Goal: Navigation & Orientation: Find specific page/section

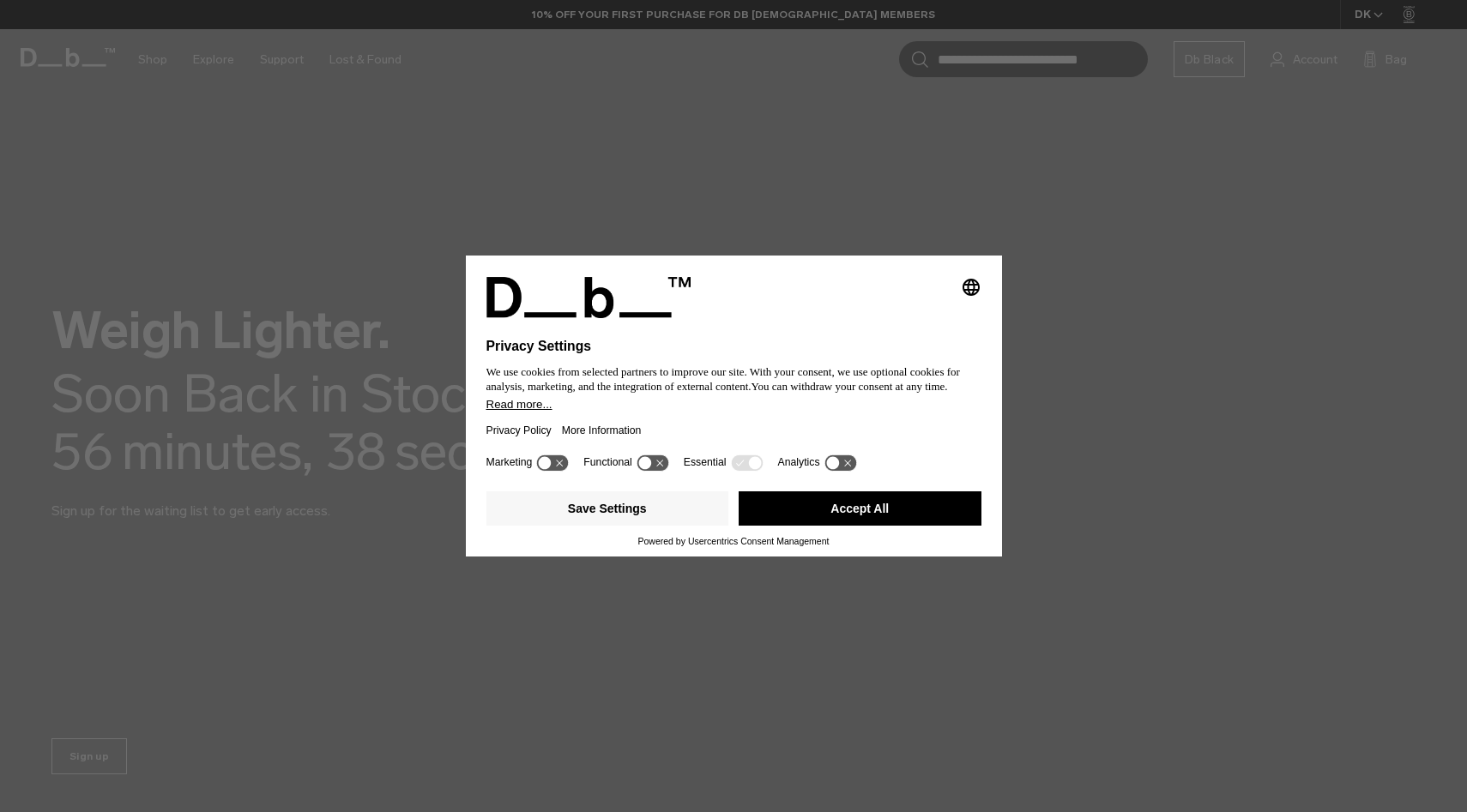
click at [825, 520] on button "Accept All" at bounding box center [859, 509] width 243 height 34
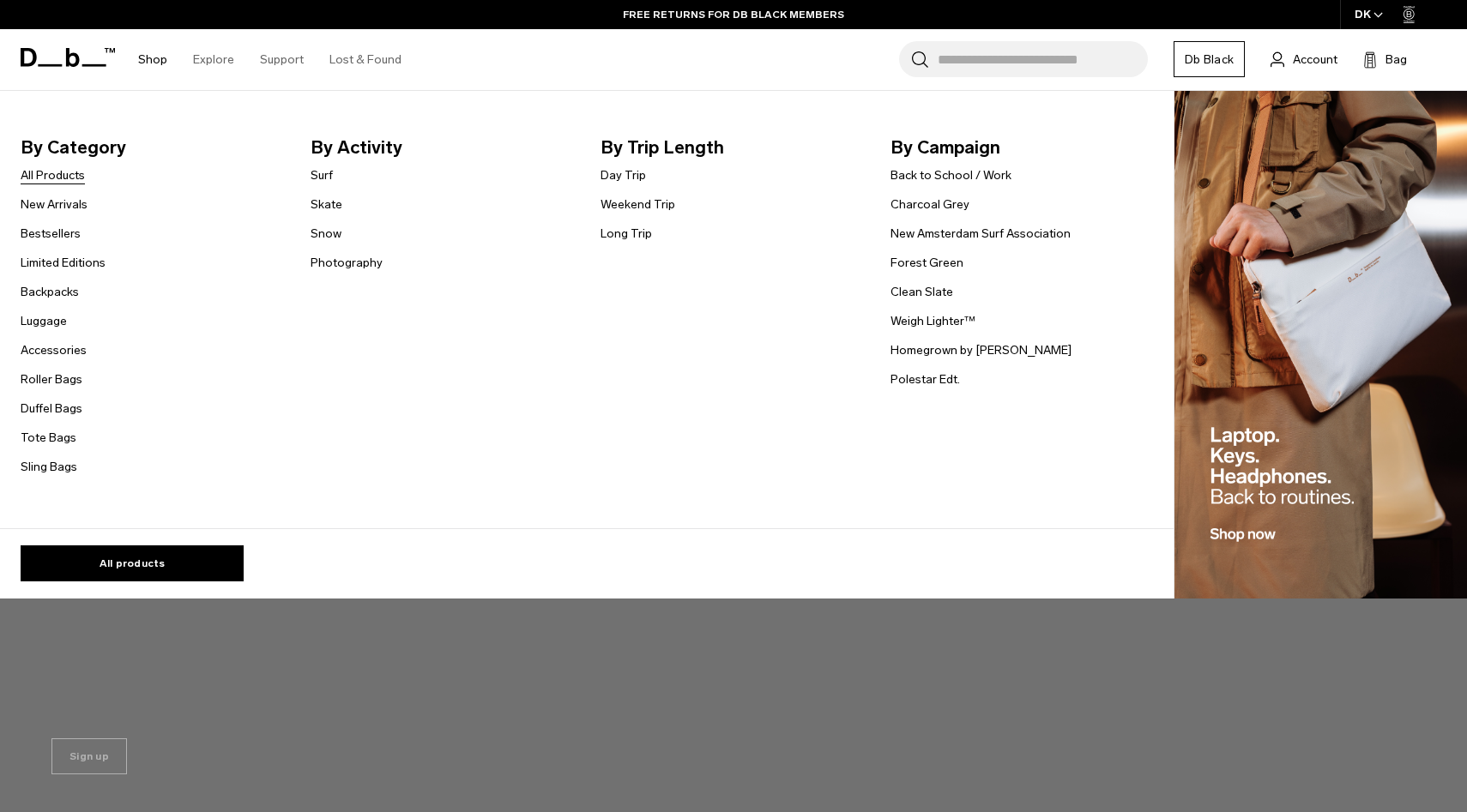
click at [52, 179] on link "All Products" at bounding box center [53, 176] width 65 height 18
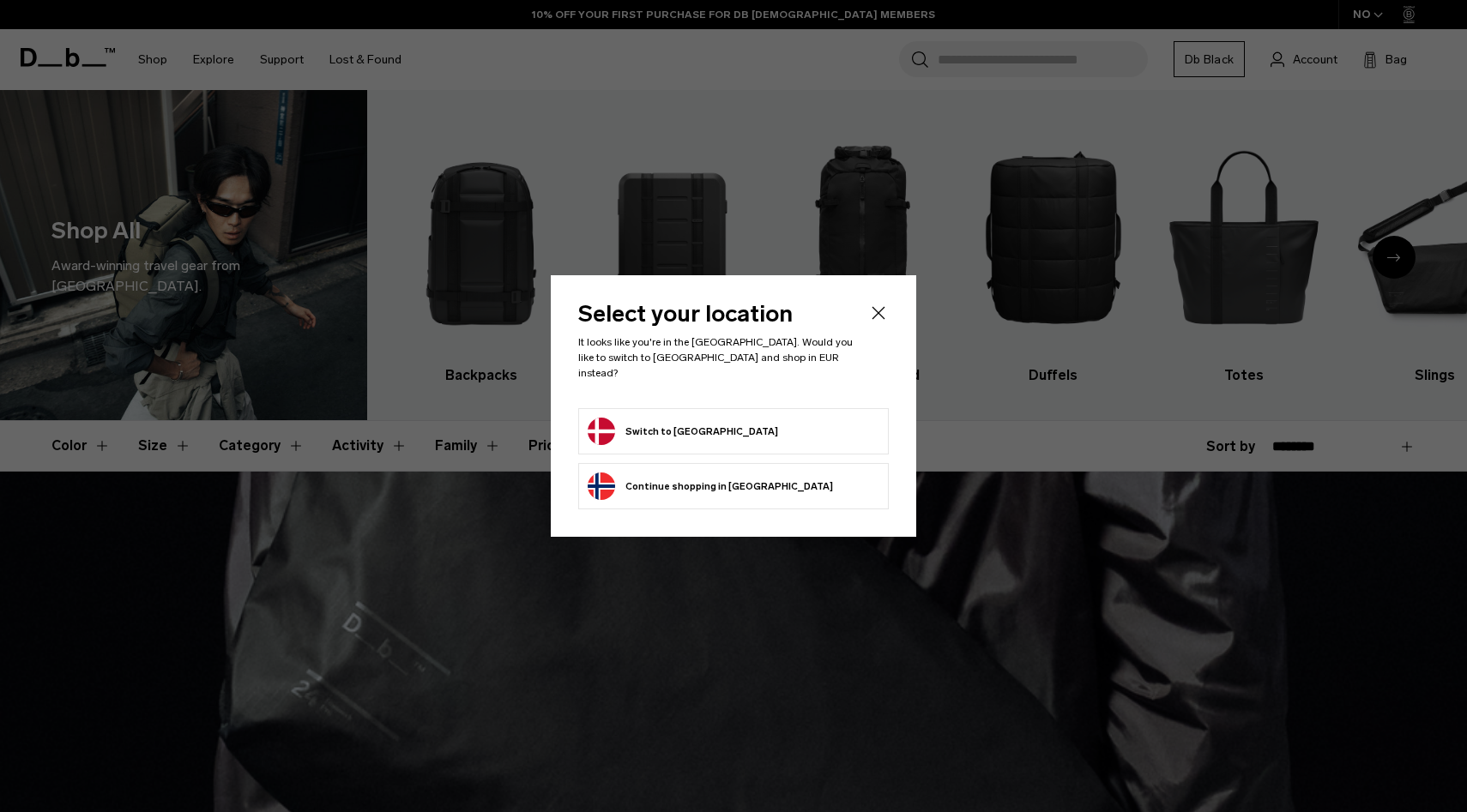
click at [876, 323] on icon "Close" at bounding box center [878, 312] width 21 height 21
